Goal: Check status: Check status

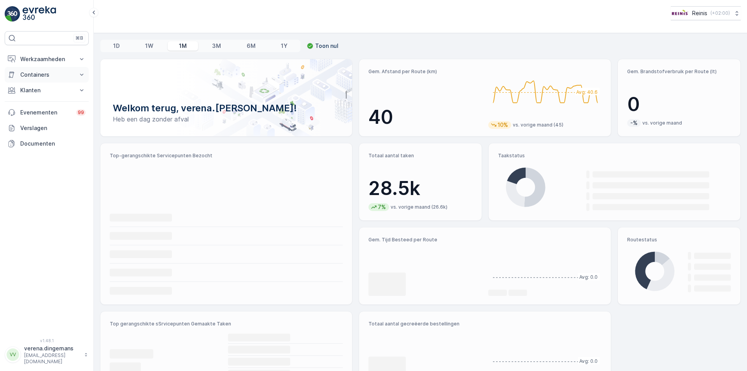
click at [43, 72] on p "Containers" at bounding box center [46, 75] width 53 height 8
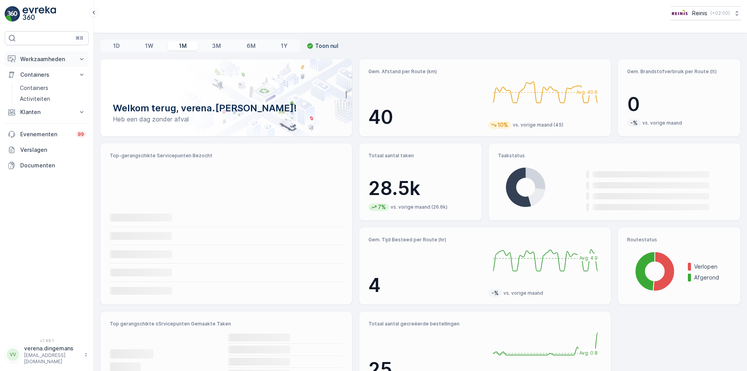
click at [46, 57] on p "Werkzaamheden" at bounding box center [46, 59] width 53 height 8
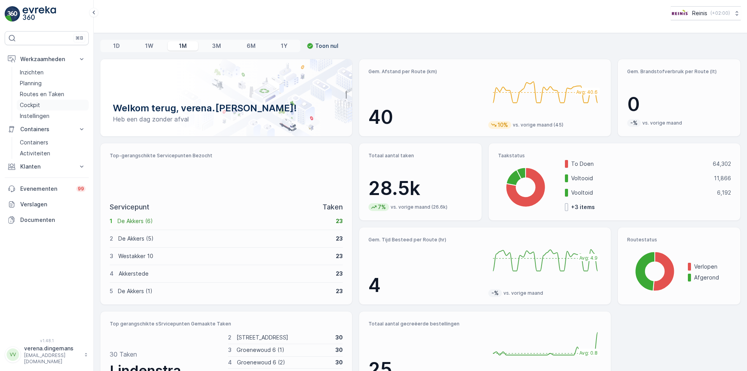
click at [25, 107] on p "Cockpit" at bounding box center [30, 105] width 20 height 8
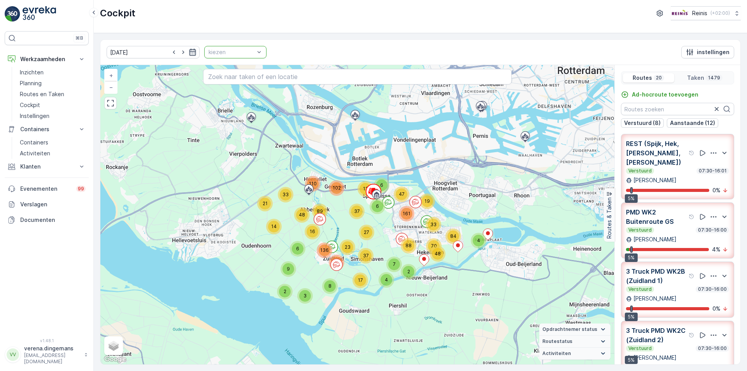
click at [189, 54] on icon "button" at bounding box center [193, 52] width 8 height 8
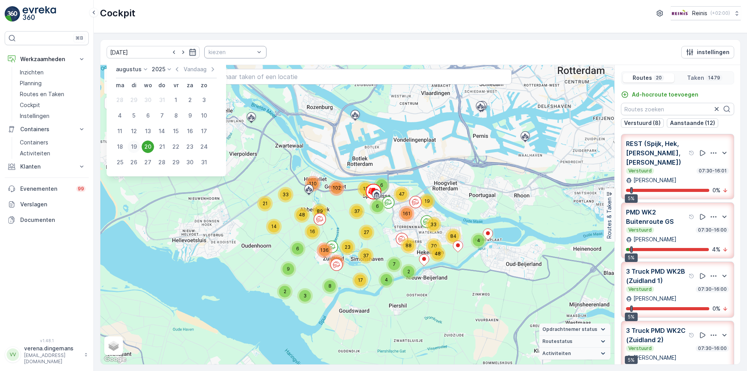
click at [135, 144] on div "19" at bounding box center [134, 146] width 12 height 12
type input "[DATE]"
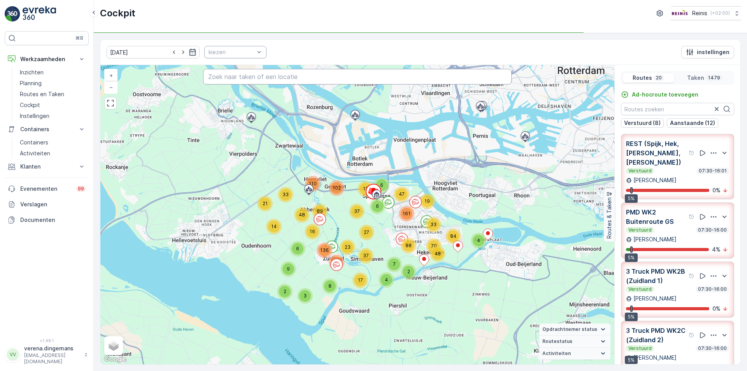
click at [225, 53] on div at bounding box center [231, 52] width 47 height 6
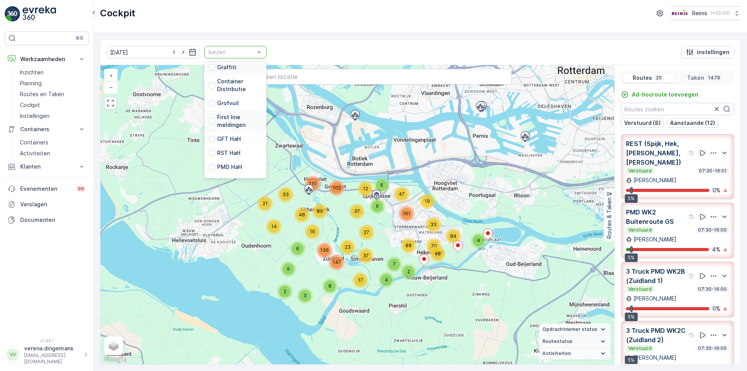
scroll to position [155, 0]
click at [209, 152] on div at bounding box center [212, 155] width 6 height 6
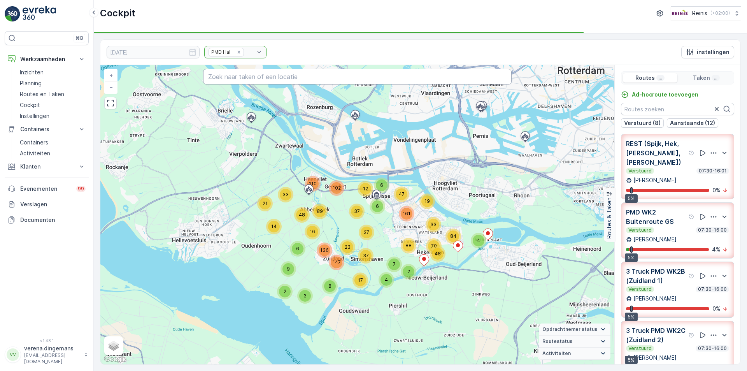
click at [253, 74] on input "text" at bounding box center [357, 77] width 308 height 16
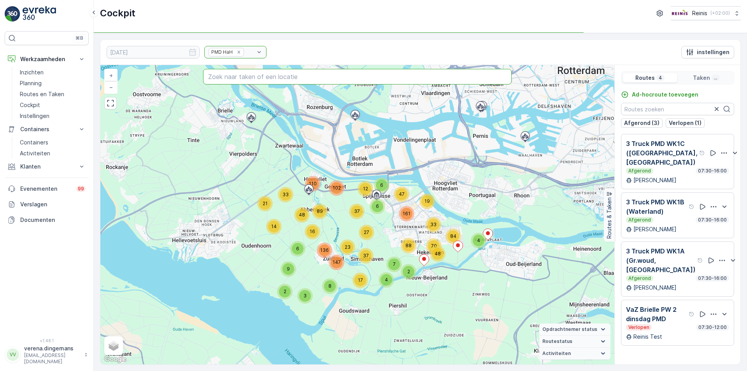
paste input "Fien de la Marstraat 8"
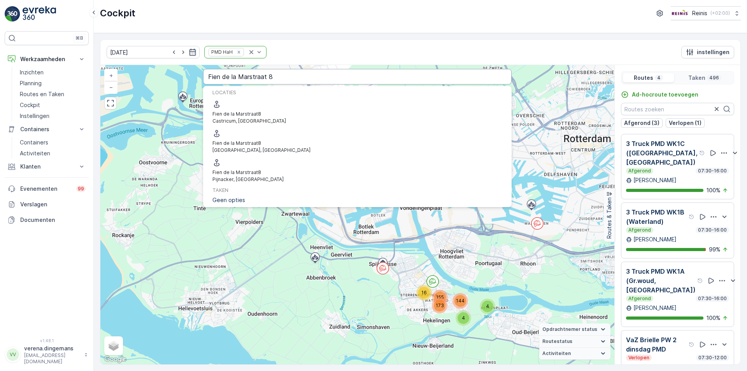
click at [300, 77] on input "Fien de la Marstraat 8" at bounding box center [357, 77] width 308 height 16
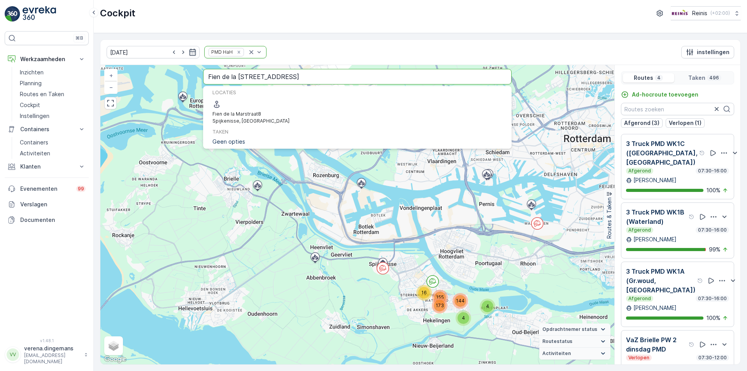
type input "Fien de la [STREET_ADDRESS]"
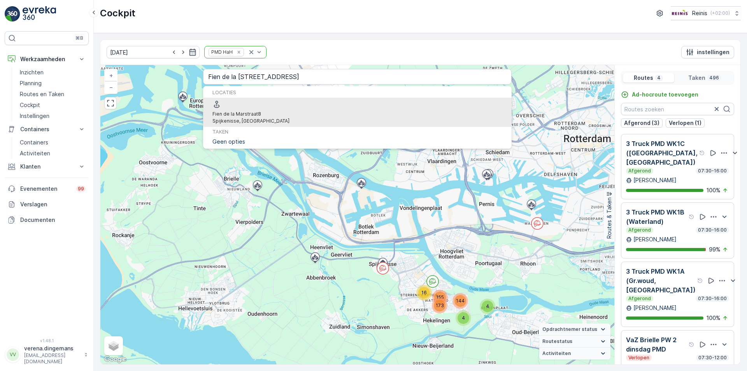
click at [258, 111] on span "Fien de la Marstraat" at bounding box center [235, 114] width 46 height 6
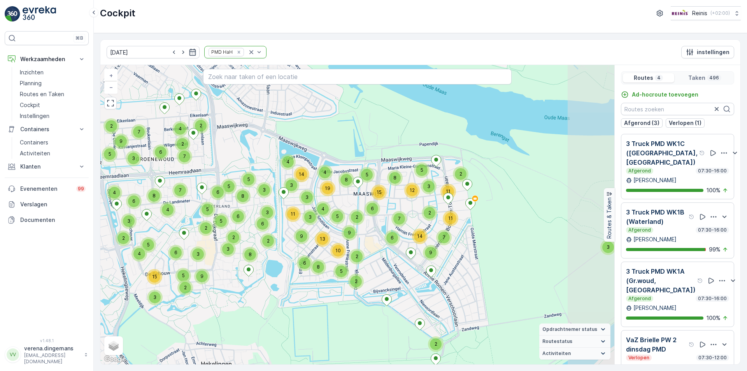
drag, startPoint x: 406, startPoint y: 179, endPoint x: 350, endPoint y: 199, distance: 59.3
click at [350, 199] on div "2 3 4 3 2 5 7 9 11 2 11 6 5 15 2 7 14 6 8 12 3 5 4 19 8 3 3 14 11 2 3 7 4 6 8 3…" at bounding box center [357, 214] width 514 height 299
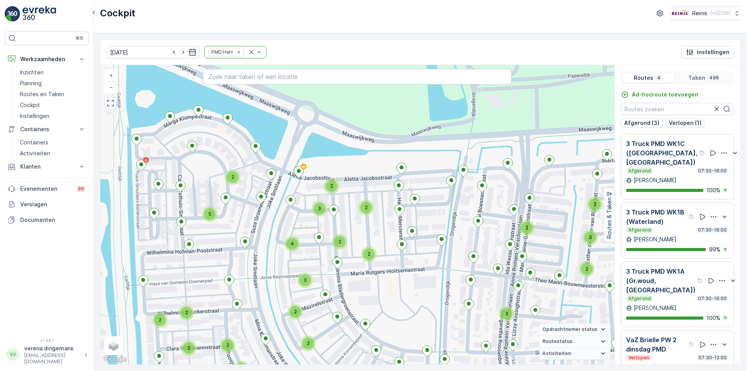
drag, startPoint x: 309, startPoint y: 199, endPoint x: 348, endPoint y: 186, distance: 41.0
click at [348, 186] on div "2 2 2 2 2 2 2 2 2 2 3 3 2 2 3 3 2 2 2 2 2 2 3 2 2 2 2 2 3 3 2 4 2 5 2 2 2 2 2 2…" at bounding box center [357, 214] width 514 height 299
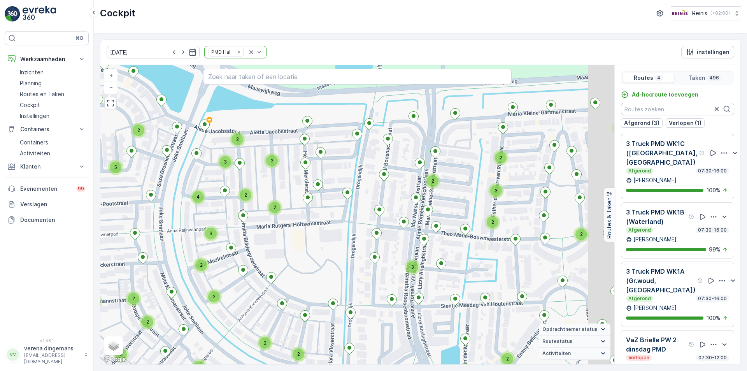
drag, startPoint x: 360, startPoint y: 199, endPoint x: 238, endPoint y: 142, distance: 134.3
click at [238, 142] on div "2 2 2 2 2 2 2 2 2 2 3 3 2 2 3 3 2 2 2 2 2 2 3 2 2 2 2 2 3 3 2 4 2 5 2 2 2 2 2 2…" at bounding box center [357, 214] width 514 height 299
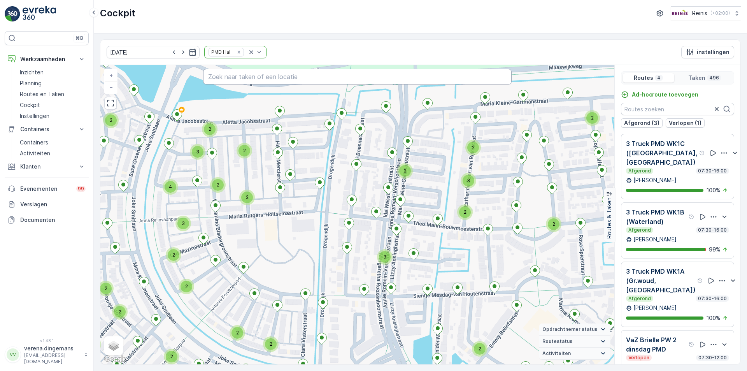
click at [231, 79] on input "text" at bounding box center [357, 77] width 308 height 16
paste input "Fien de la Marstraat 8"
type input "Fien de la [STREET_ADDRESS]"
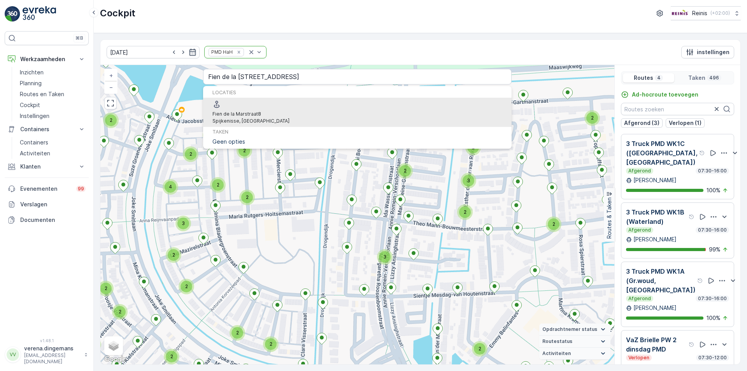
click at [277, 117] on p "Spijkenisse, [GEOGRAPHIC_DATA]" at bounding box center [250, 120] width 77 height 7
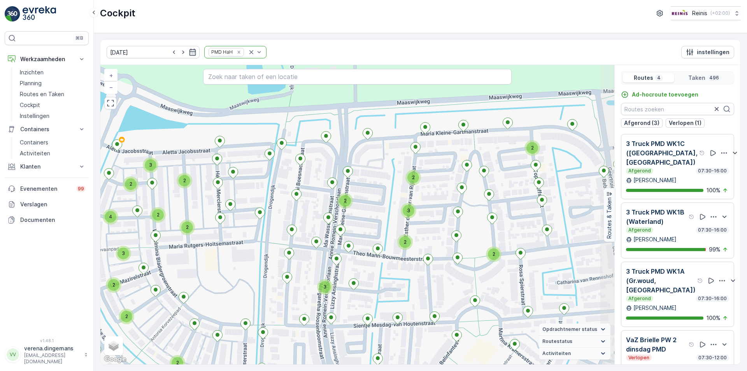
drag, startPoint x: 334, startPoint y: 141, endPoint x: 275, endPoint y: 171, distance: 66.6
click at [275, 171] on div "2 2 2 3 2 2 2 2 2 2 2 2 2 3 3 3 2 3 2 2 2 3 2 2 3 2 2 2 2 2 2 2 2 2 3 2 2 2 2 2…" at bounding box center [357, 214] width 514 height 299
click at [673, 171] on div "Afgerond 07:30-16:00" at bounding box center [677, 171] width 103 height 6
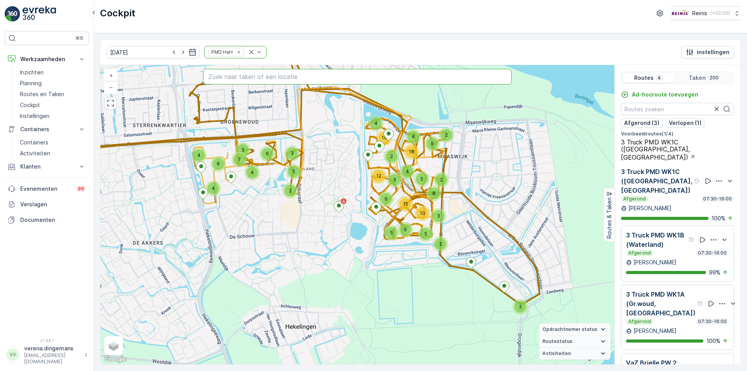
click at [337, 71] on input "text" at bounding box center [357, 77] width 308 height 16
paste input "Fien de la Marstraat 8"
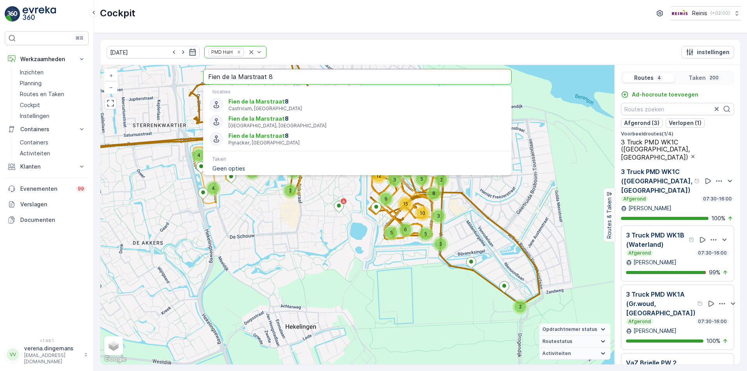
click at [293, 77] on input "Fien de la Marstraat 8" at bounding box center [357, 77] width 308 height 16
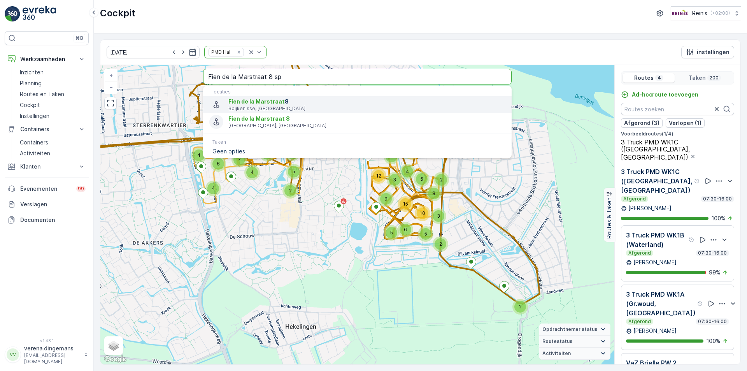
type input "Fien de la Marstraat 8 sp"
click at [291, 105] on span "Fien de la Marstraat 8" at bounding box center [366, 102] width 277 height 8
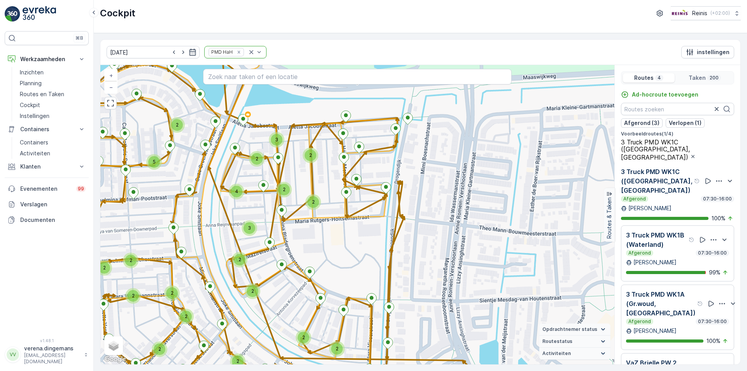
drag, startPoint x: 362, startPoint y: 162, endPoint x: 382, endPoint y: 170, distance: 21.5
click at [382, 170] on div "2 2 2 2 2 2 2 2 2 2 3 2 2 2 2 2 2 3 2 3 2 2 4 2 2 5 2 2 2 2 2 2 + − Satelliet s…" at bounding box center [357, 214] width 514 height 299
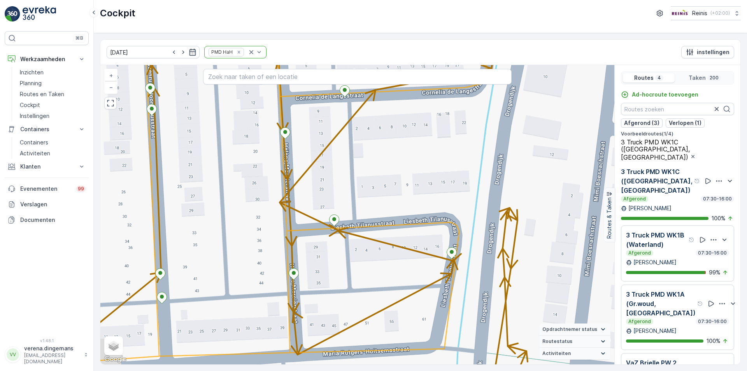
drag, startPoint x: 377, startPoint y: 168, endPoint x: 411, endPoint y: 162, distance: 34.3
click at [411, 162] on div "2 2 2 2 2 2 + − Satelliet stappenplan Terrein Hybride Leaflet Sneltoetsen Kaart…" at bounding box center [357, 214] width 514 height 299
drag, startPoint x: 371, startPoint y: 365, endPoint x: 384, endPoint y: 245, distance: 120.6
click at [384, 245] on div "19.08.2025 PMD HaH instellingen 2 2 2 2 2 2 + − Satelliet stappenplan Terrein H…" at bounding box center [420, 202] width 653 height 338
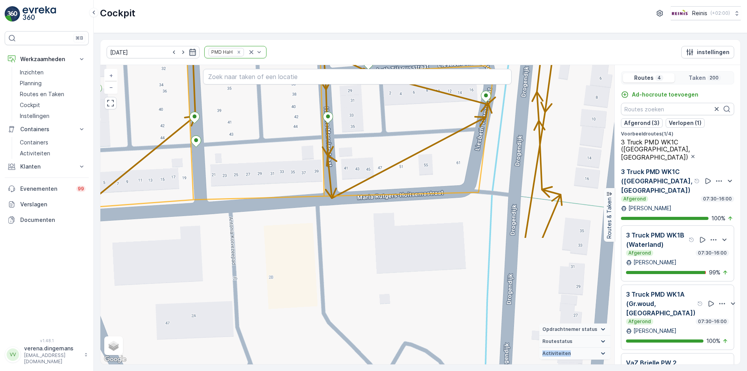
drag, startPoint x: 391, startPoint y: 286, endPoint x: 426, endPoint y: 130, distance: 160.3
click at [426, 130] on div "2 2 2 2 2 2 + − Satelliet stappenplan Terrein Hybride Leaflet Sneltoetsen Kaart…" at bounding box center [357, 214] width 514 height 299
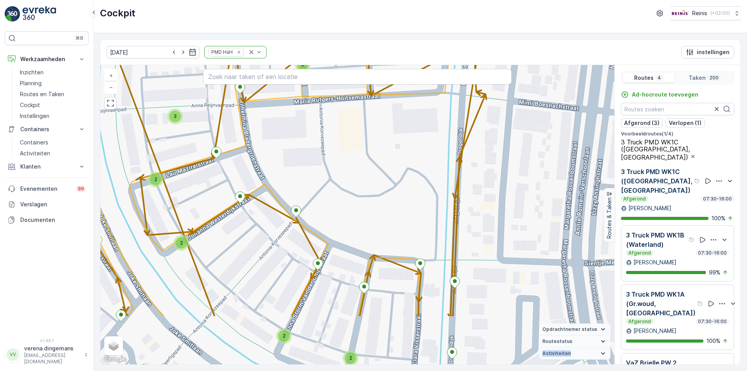
drag, startPoint x: 373, startPoint y: 260, endPoint x: 369, endPoint y: 182, distance: 78.3
click at [369, 182] on div "2 2 2 2 2 2 2 2 3 3 2 3 2 2 + − Satelliet stappenplan Terrein Hybride Leaflet S…" at bounding box center [357, 214] width 514 height 299
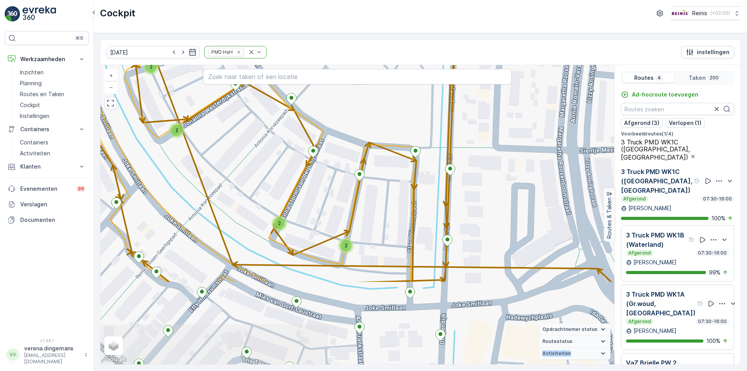
drag, startPoint x: 487, startPoint y: 201, endPoint x: 483, endPoint y: 88, distance: 112.5
click at [483, 88] on div "2 2 2 2 2 2 2 2 3 3 2 3 2 2 + − Satelliet stappenplan Terrein Hybride Leaflet S…" at bounding box center [357, 214] width 514 height 299
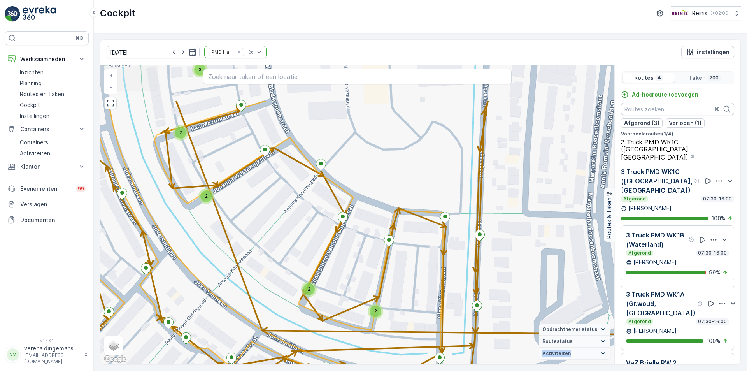
drag, startPoint x: 254, startPoint y: 166, endPoint x: 283, endPoint y: 232, distance: 72.1
click at [283, 232] on div "2 2 2 2 2 2 2 2 3 3 2 3 2 2 + − Satelliet stappenplan Terrein Hybride Leaflet S…" at bounding box center [357, 214] width 514 height 299
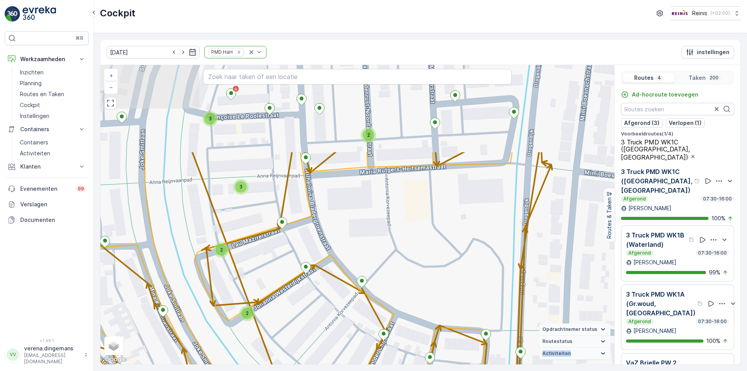
drag, startPoint x: 230, startPoint y: 143, endPoint x: 271, endPoint y: 260, distance: 124.0
click at [271, 260] on div "2 2 2 2 2 2 2 2 3 3 2 3 2 2 + − Satelliet stappenplan Terrein Hybride Leaflet S…" at bounding box center [357, 214] width 514 height 299
